Goal: Task Accomplishment & Management: Use online tool/utility

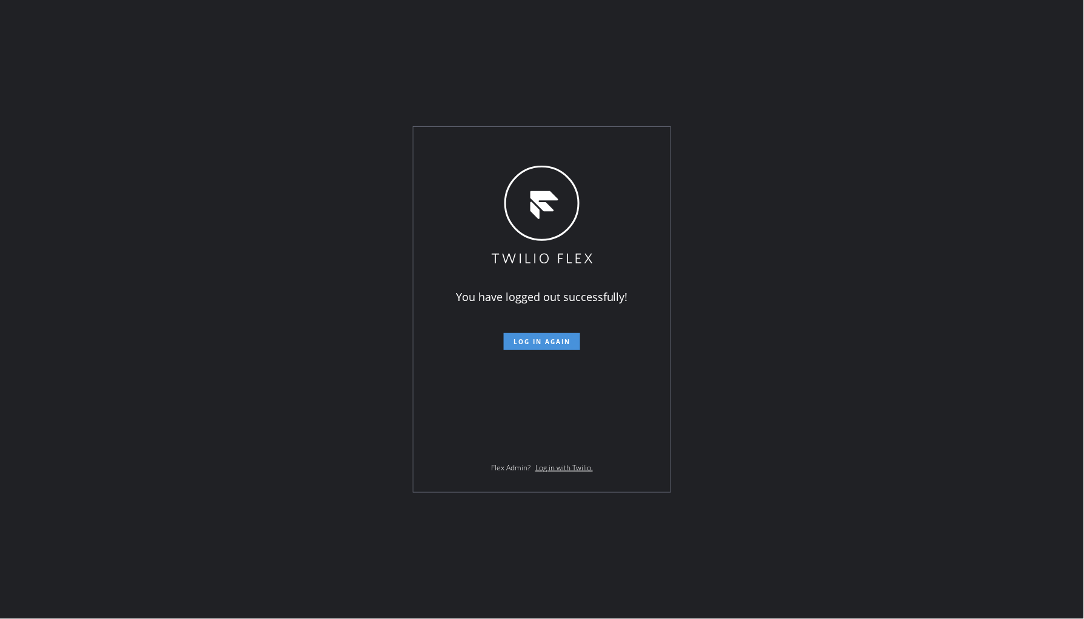
click at [550, 340] on span "Log in again" at bounding box center [542, 341] width 57 height 8
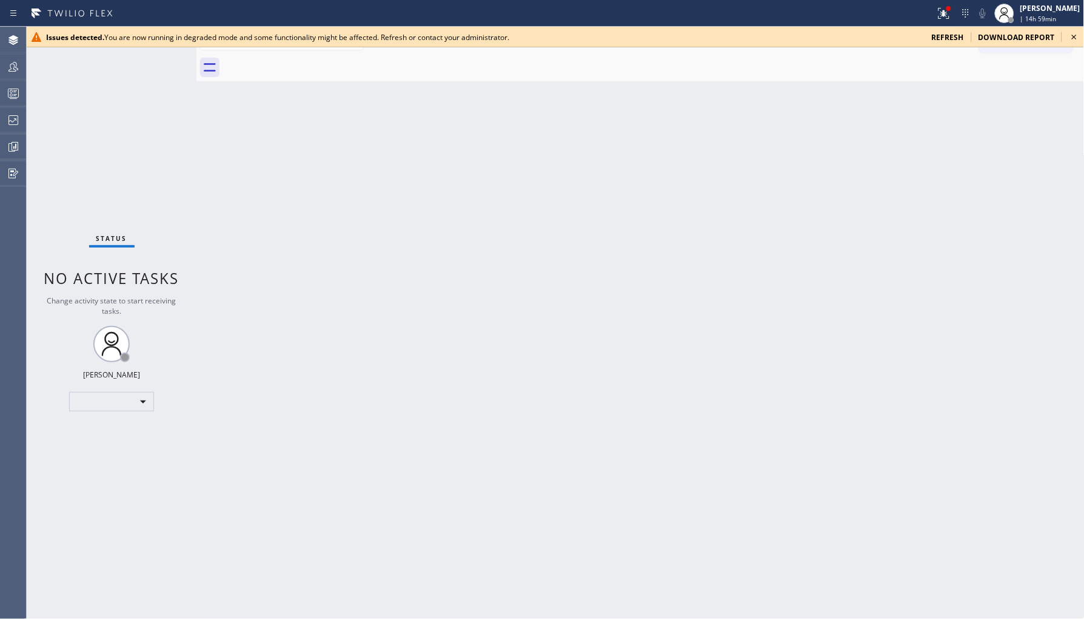
click at [948, 43] on div "Issues detected. You are now running in degraded mode and some functionality mi…" at bounding box center [556, 37] width 1058 height 21
click at [948, 33] on span "refresh" at bounding box center [948, 37] width 32 height 10
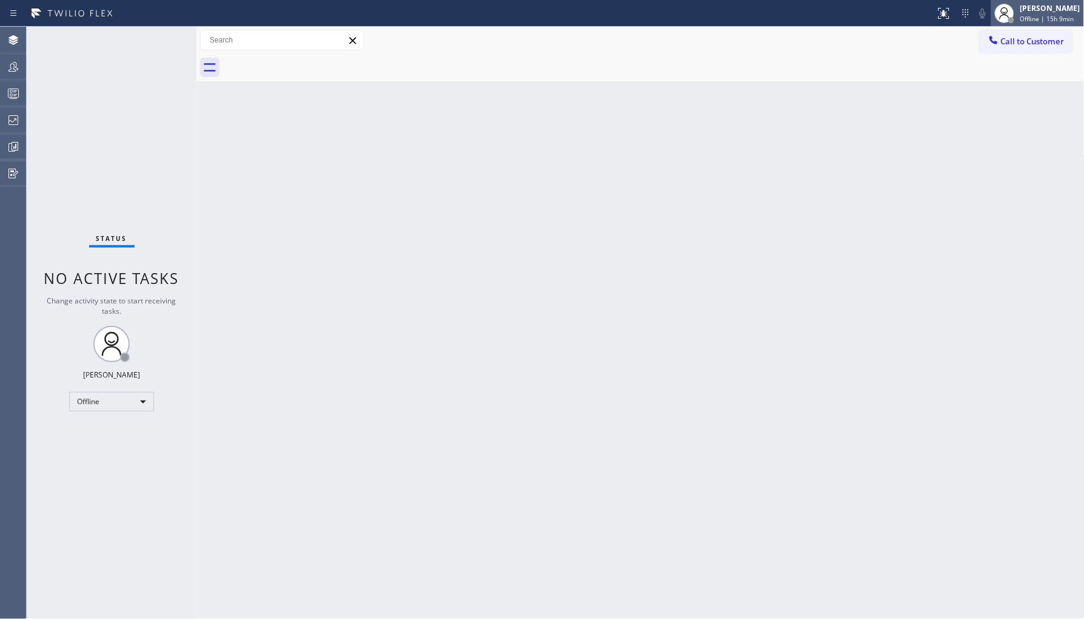
click at [1031, 15] on span "Offline | 15h 9min" at bounding box center [1048, 19] width 54 height 8
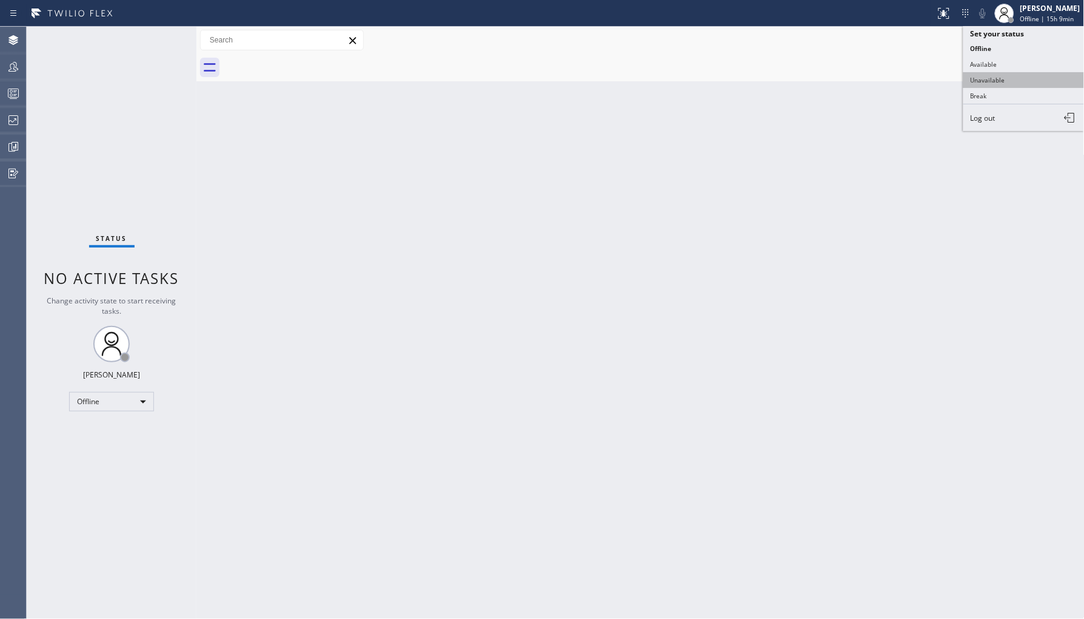
click at [1005, 78] on button "Unavailable" at bounding box center [1024, 80] width 121 height 16
click at [12, 73] on icon at bounding box center [13, 66] width 15 height 15
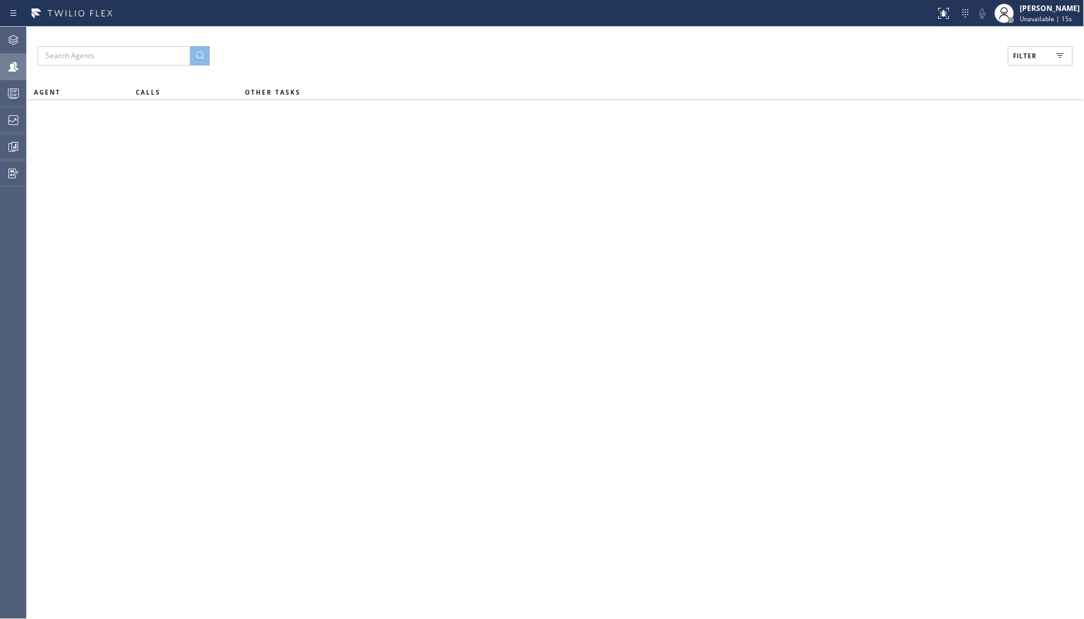
click at [1022, 55] on span "Filter" at bounding box center [1026, 56] width 24 height 8
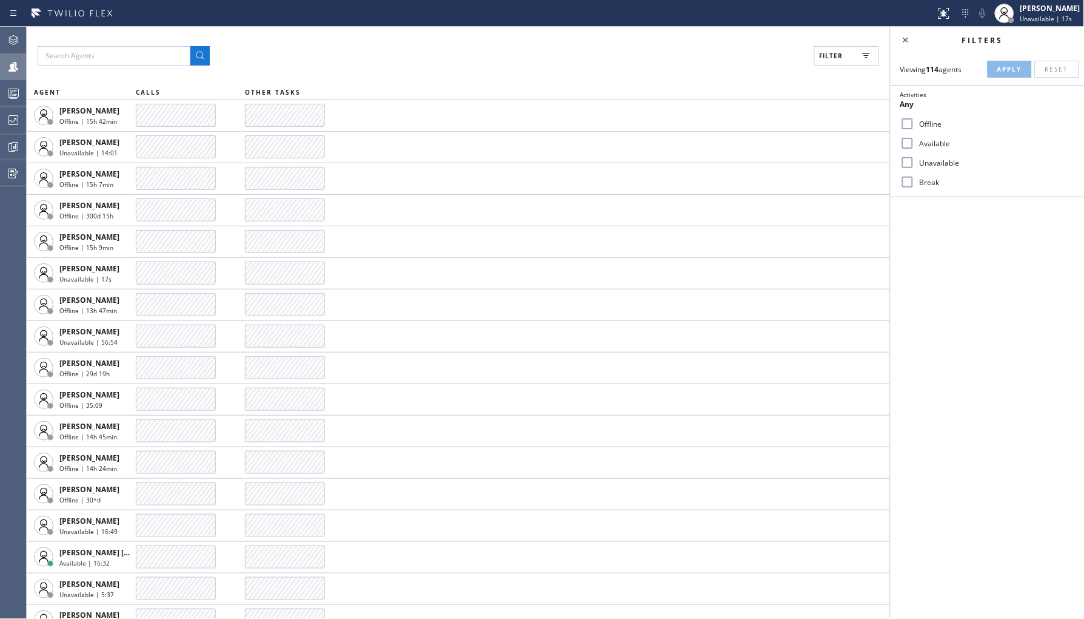
click at [955, 158] on label "Unavailable" at bounding box center [994, 163] width 159 height 10
click at [915, 158] on input "Unavailable" at bounding box center [907, 162] width 15 height 15
checkbox input "true"
click at [1007, 67] on span "Apply" at bounding box center [1010, 69] width 25 height 8
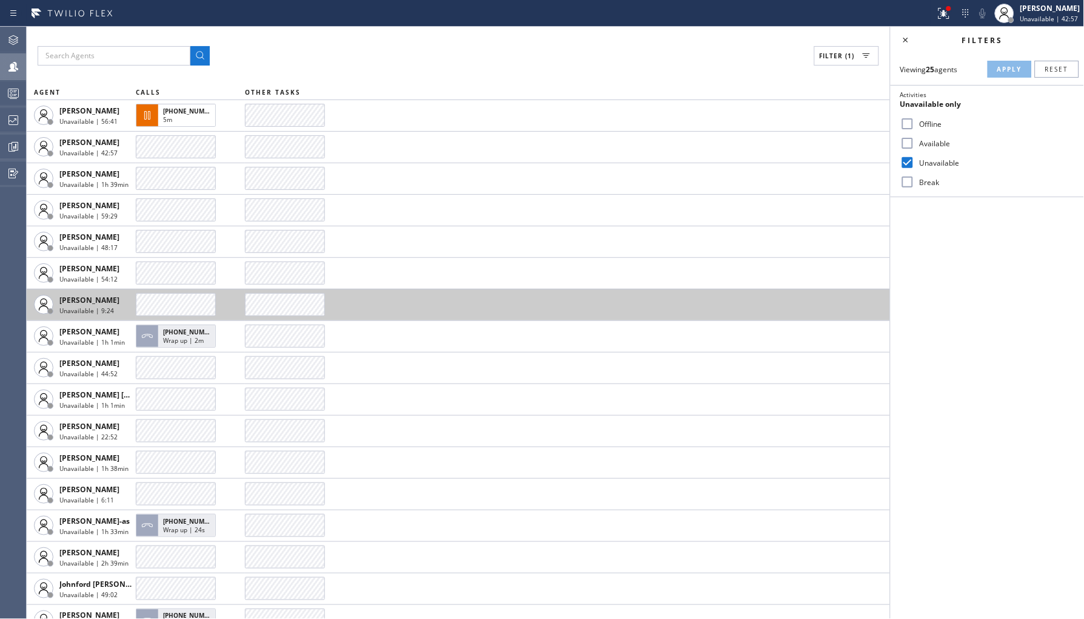
click at [167, 112] on span "[PHONE_NUMBER]" at bounding box center [190, 111] width 55 height 8
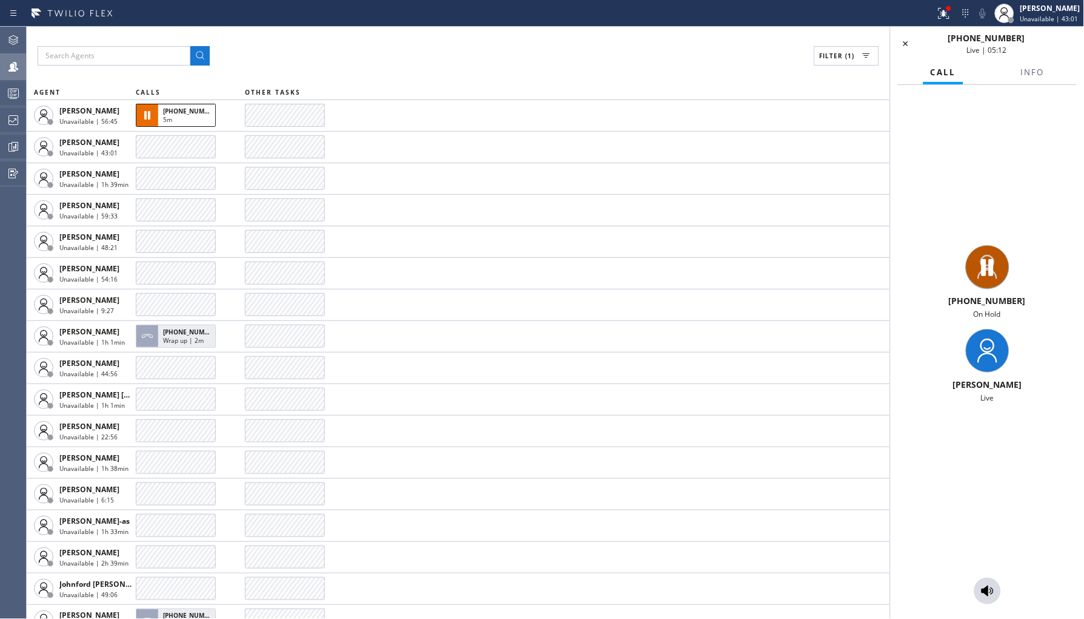
click at [961, 300] on span "[PHONE_NUMBER]" at bounding box center [987, 301] width 77 height 12
drag, startPoint x: 965, startPoint y: 300, endPoint x: 1020, endPoint y: 300, distance: 55.2
click at [1020, 300] on div "[PHONE_NUMBER]" at bounding box center [988, 301] width 184 height 12
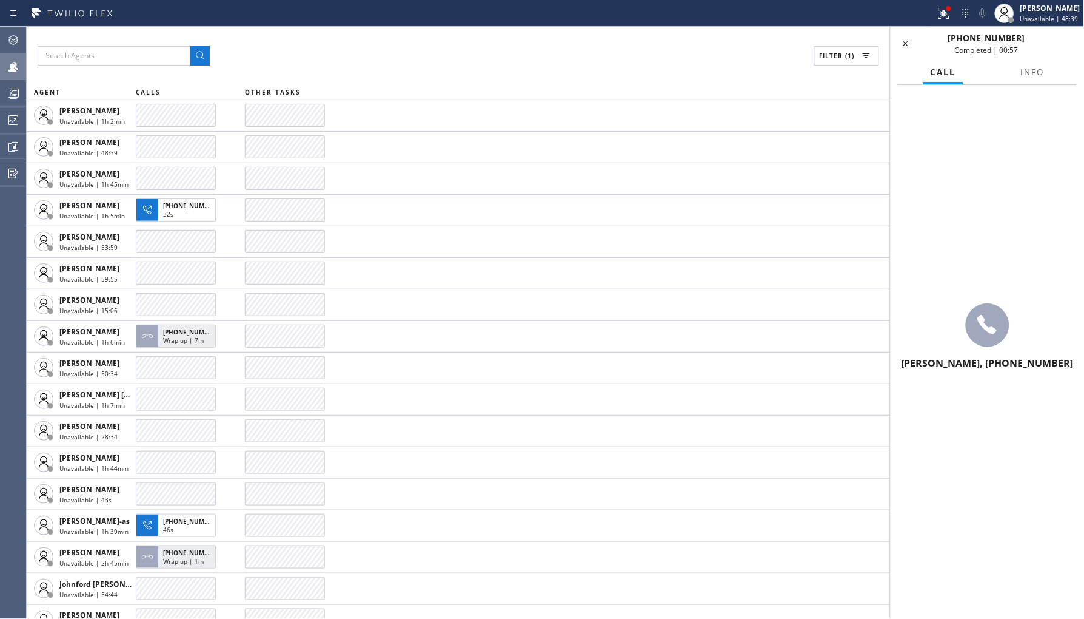
click at [992, 437] on div "[PERSON_NAME], [PHONE_NUMBER]" at bounding box center [987, 337] width 193 height 505
